Goal: Navigation & Orientation: Find specific page/section

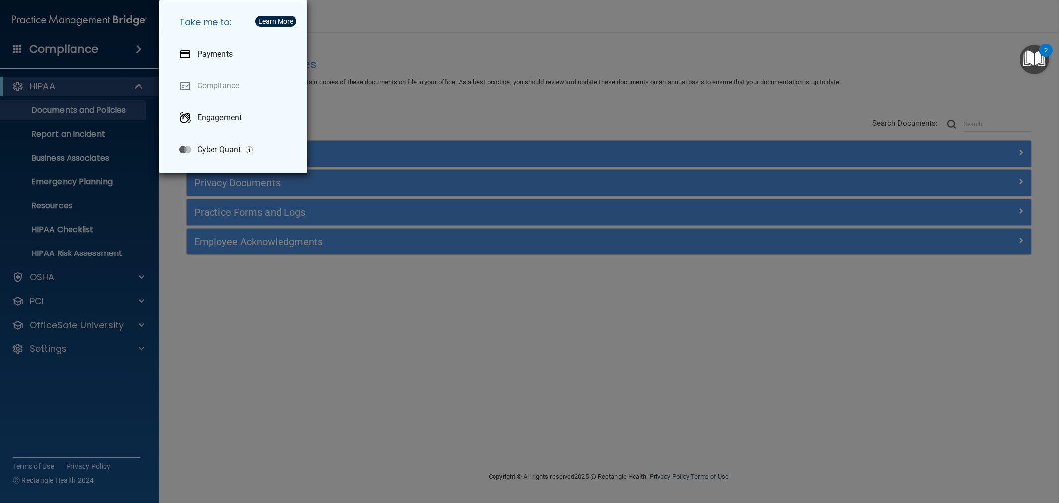
click at [406, 64] on div "Take me to: Payments Compliance Engagement Cyber Quant" at bounding box center [529, 251] width 1059 height 503
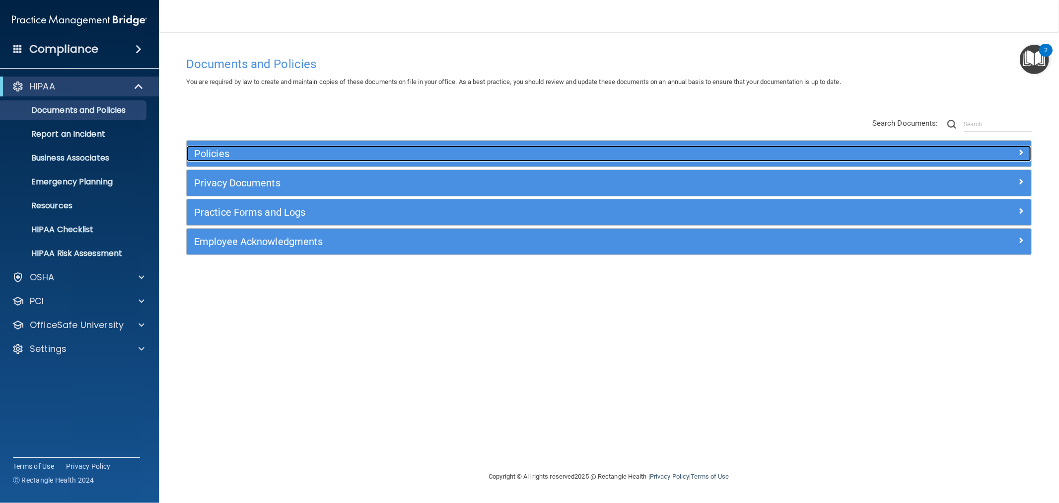
click at [301, 158] on h5 "Policies" at bounding box center [503, 153] width 619 height 11
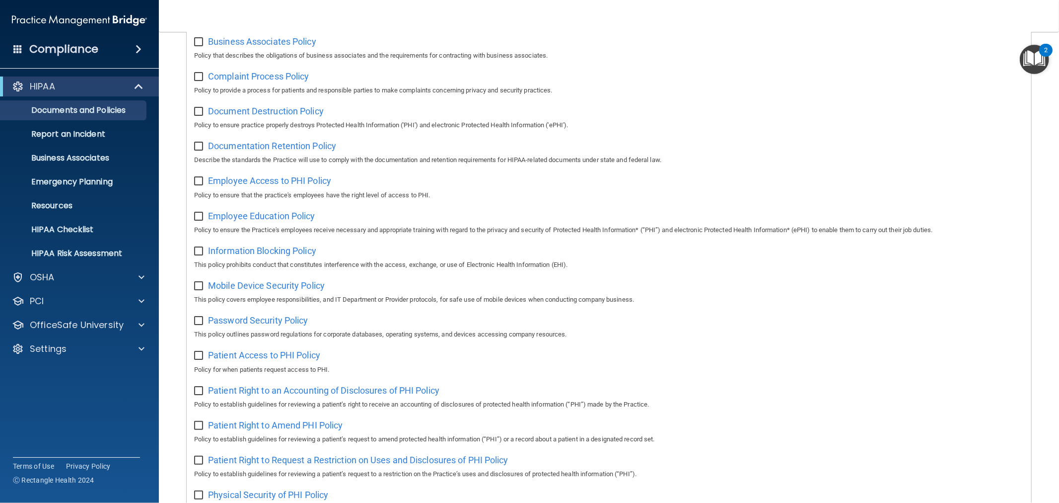
scroll to position [331, 0]
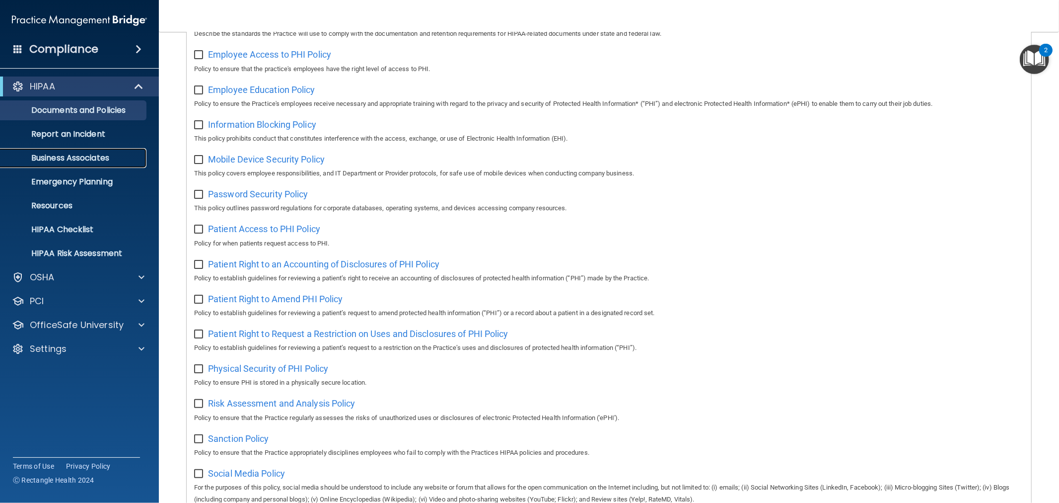
click at [87, 149] on link "Business Associates" at bounding box center [68, 158] width 156 height 20
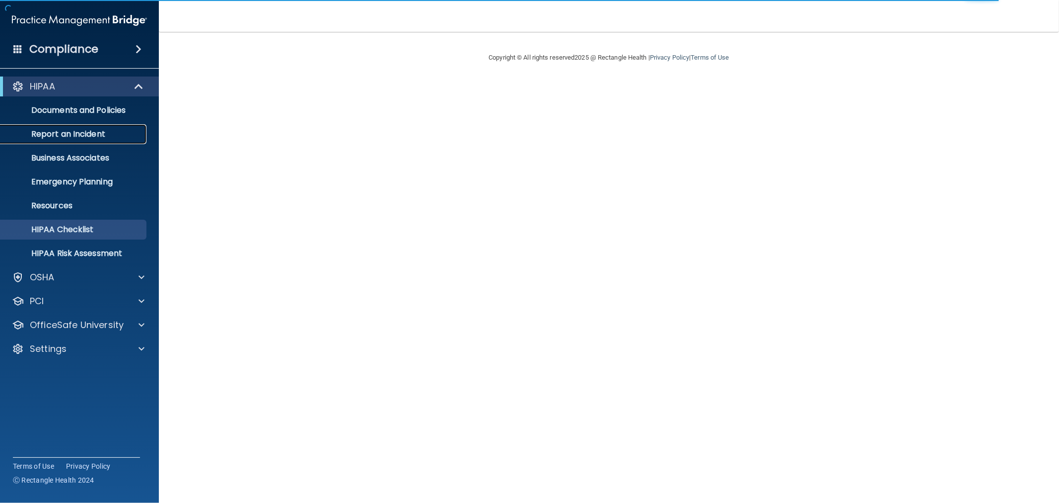
click at [93, 131] on p "Report an Incident" at bounding box center [74, 134] width 136 height 10
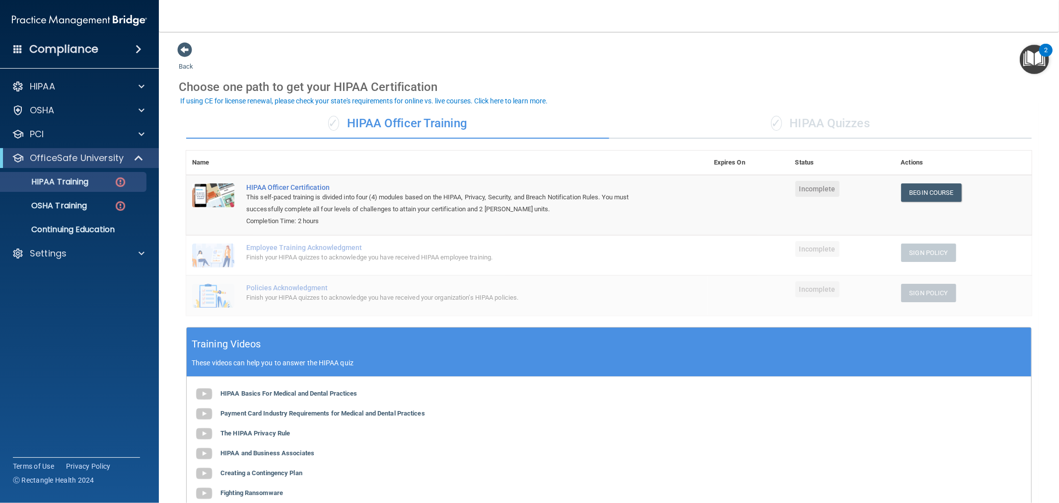
click at [851, 131] on div "✓ HIPAA Quizzes" at bounding box center [820, 124] width 423 height 30
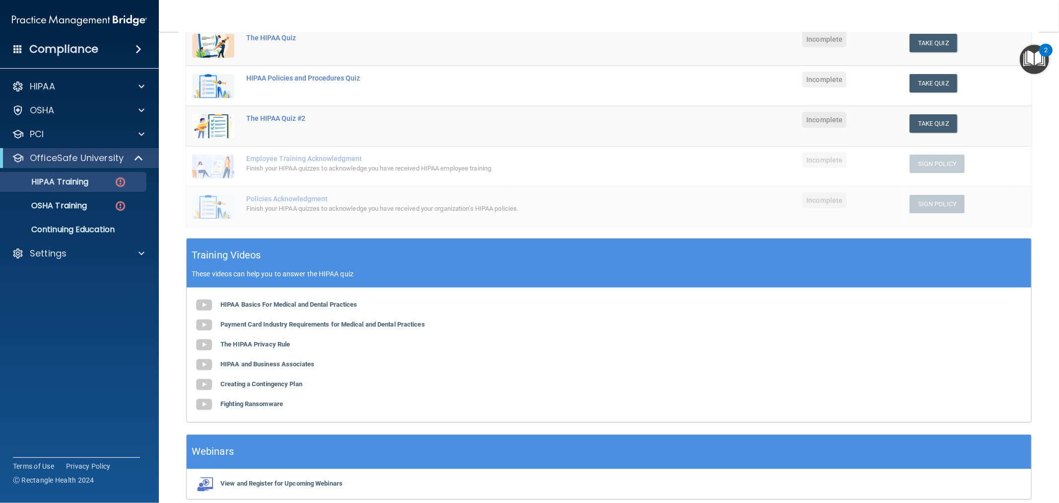
scroll to position [165, 0]
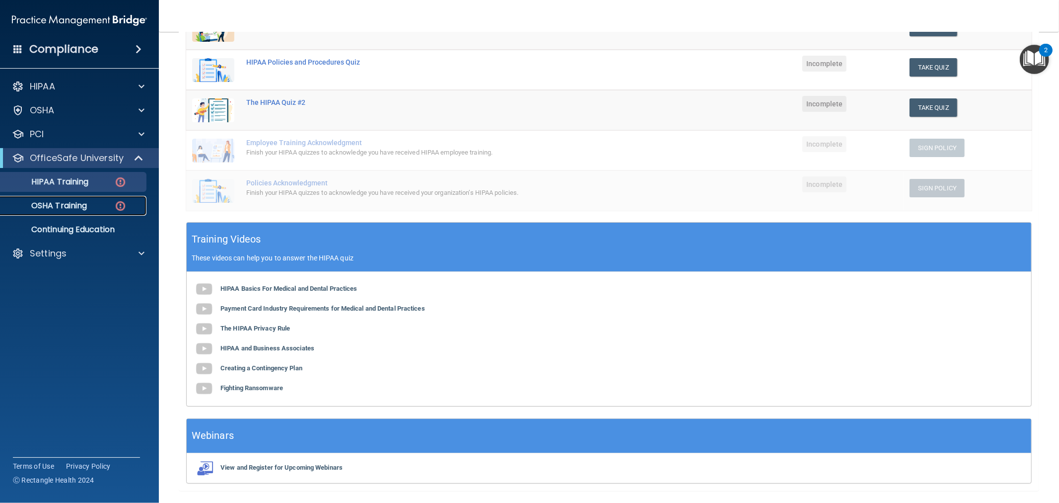
click at [82, 206] on p "OSHA Training" at bounding box center [46, 206] width 80 height 10
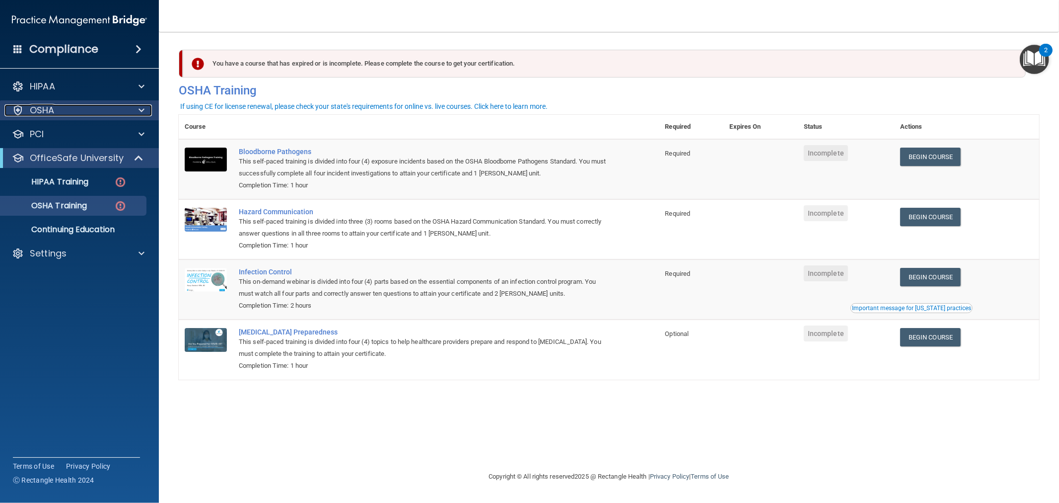
click at [112, 108] on div "OSHA" at bounding box center [65, 110] width 123 height 12
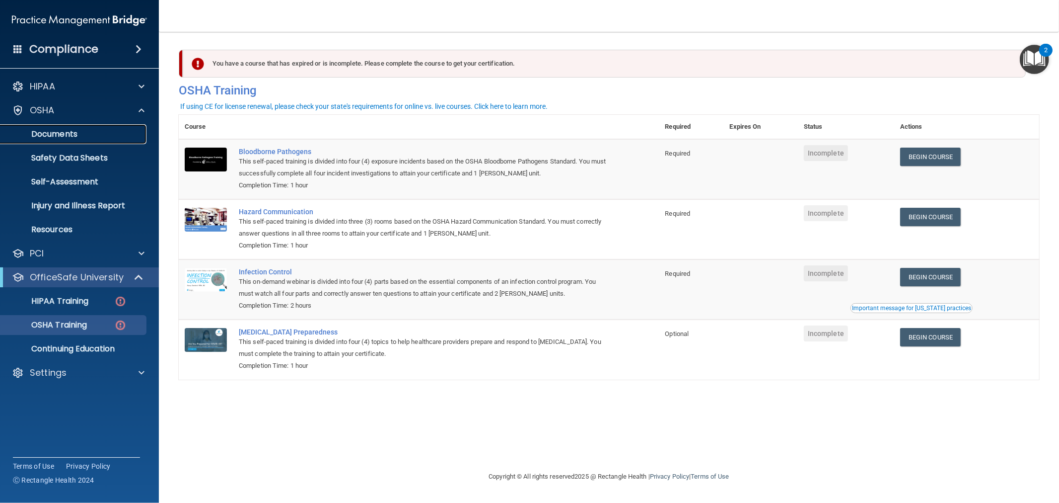
click at [100, 131] on p "Documents" at bounding box center [74, 134] width 136 height 10
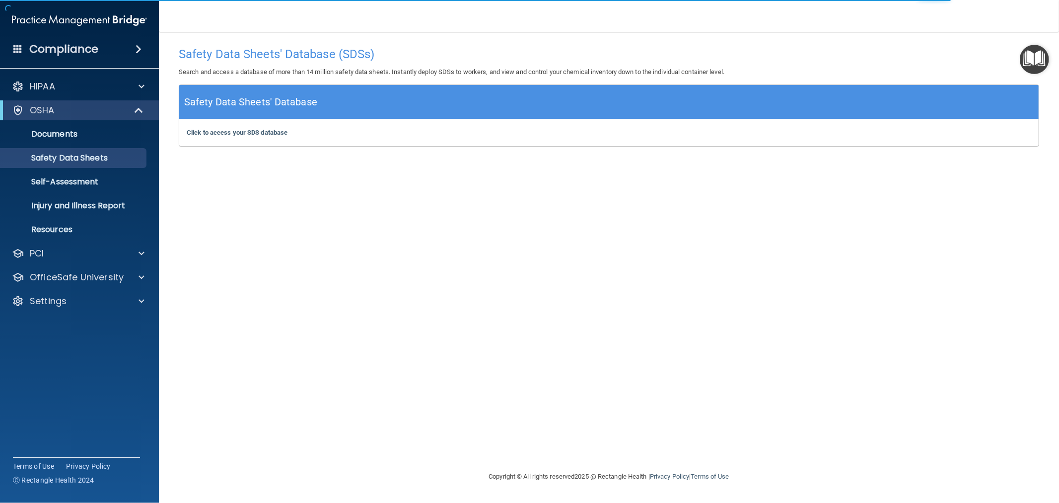
click at [229, 128] on div "Click to access your SDS database Click to access your SDS database" at bounding box center [609, 132] width 860 height 27
click at [231, 131] on b "Click to access your SDS database" at bounding box center [237, 132] width 101 height 7
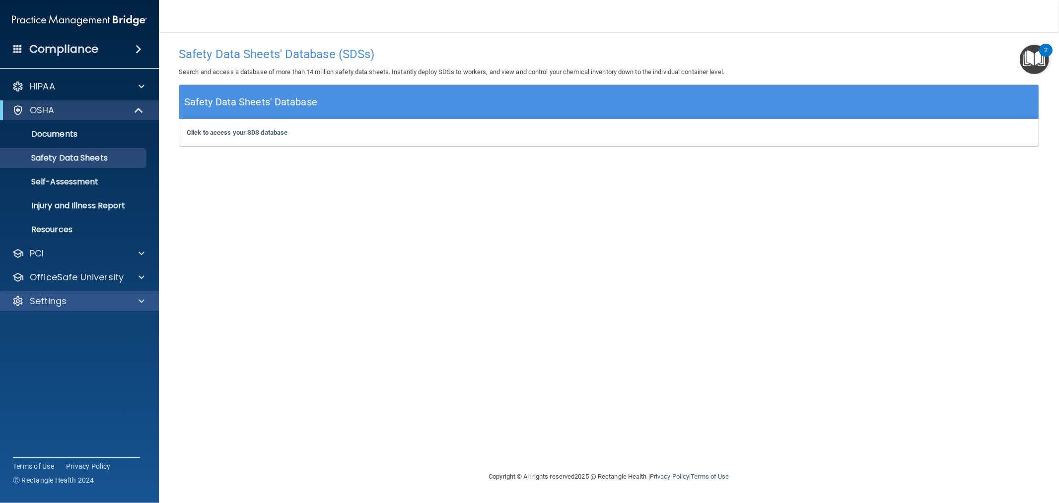
click at [73, 293] on div "Settings" at bounding box center [79, 301] width 159 height 20
click at [90, 301] on div "Settings" at bounding box center [65, 301] width 123 height 12
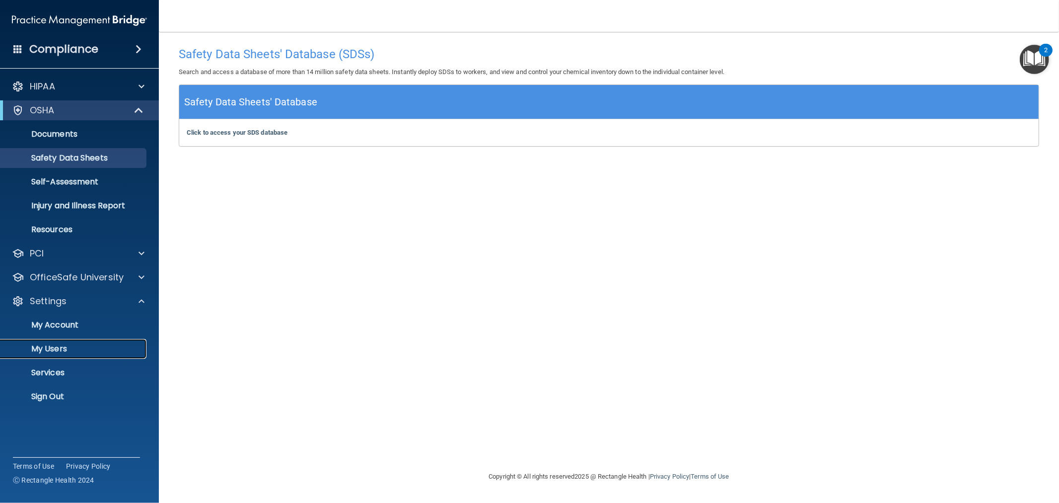
click at [70, 345] on p "My Users" at bounding box center [74, 349] width 136 height 10
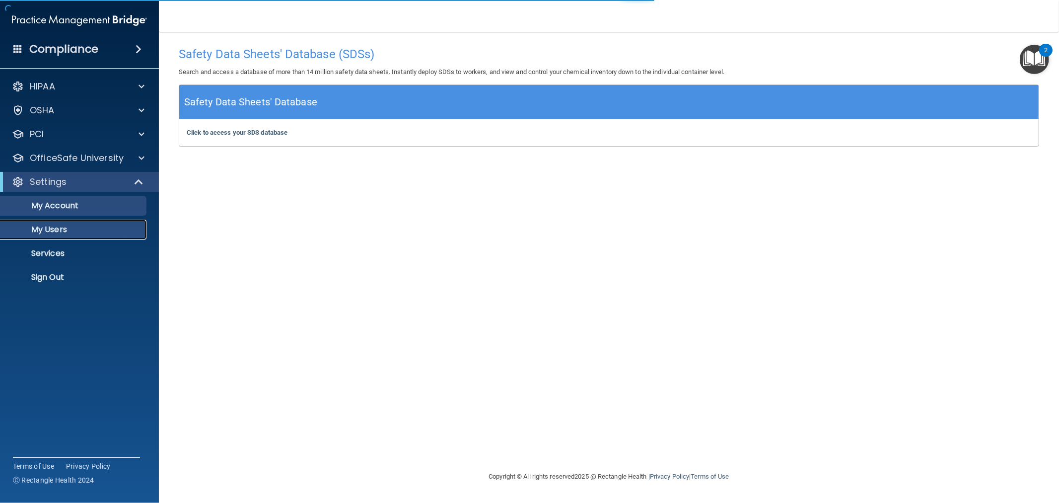
select select "20"
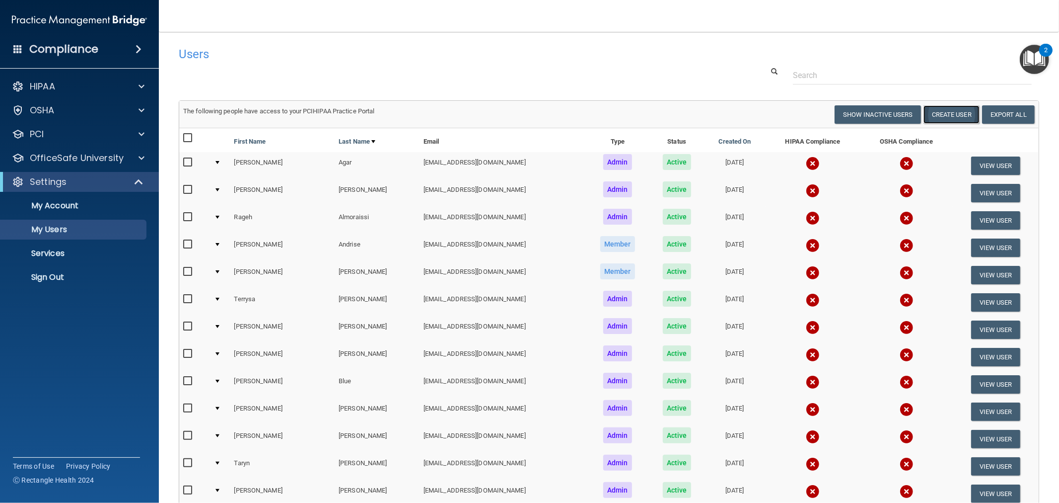
click at [948, 115] on button "Create User" at bounding box center [952, 114] width 56 height 18
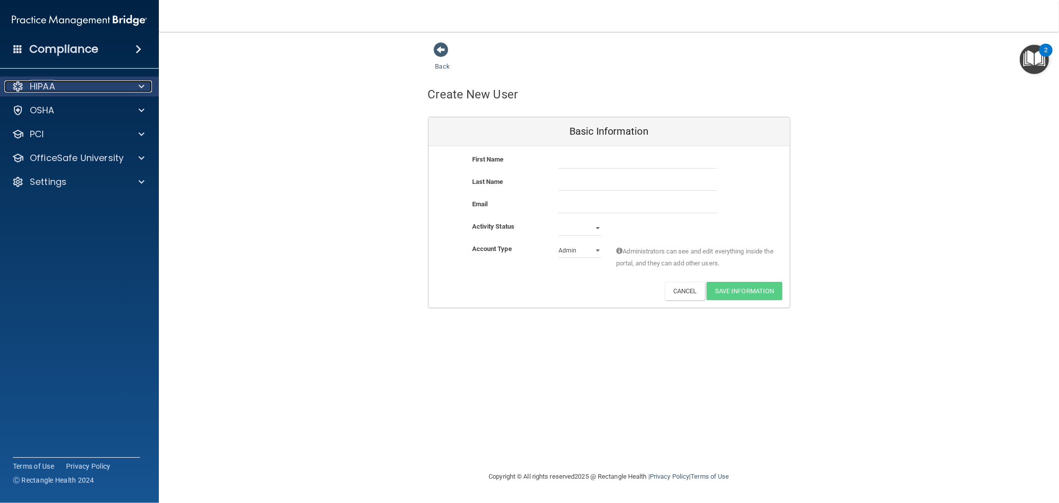
click at [86, 85] on div "HIPAA" at bounding box center [65, 86] width 123 height 12
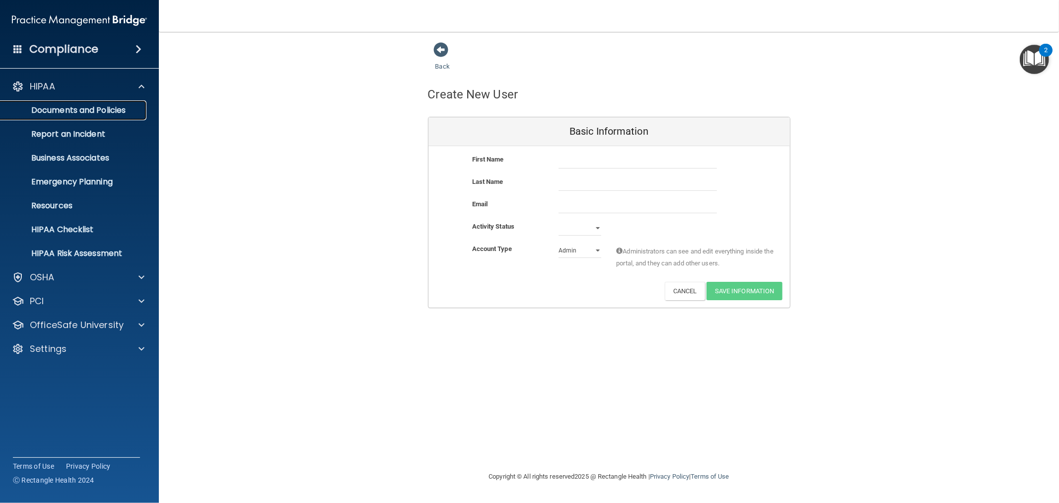
click at [83, 113] on p "Documents and Policies" at bounding box center [74, 110] width 136 height 10
